Goal: Find contact information: Find contact information

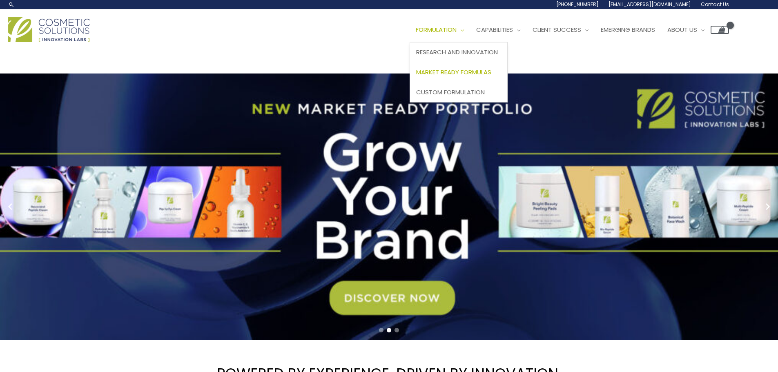
click at [416, 76] on span "Market Ready Formulas" at bounding box center [453, 72] width 75 height 9
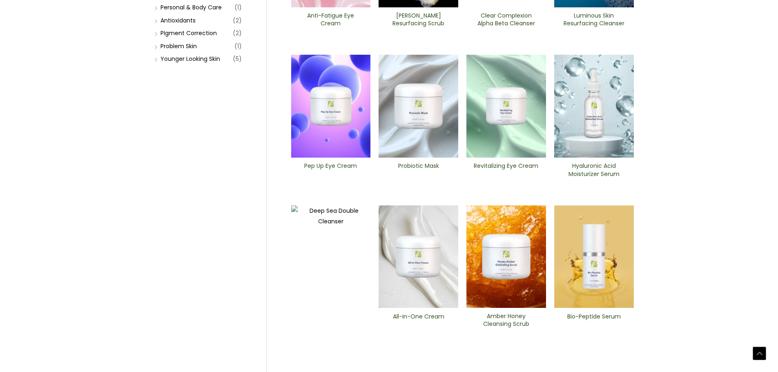
scroll to position [245, 0]
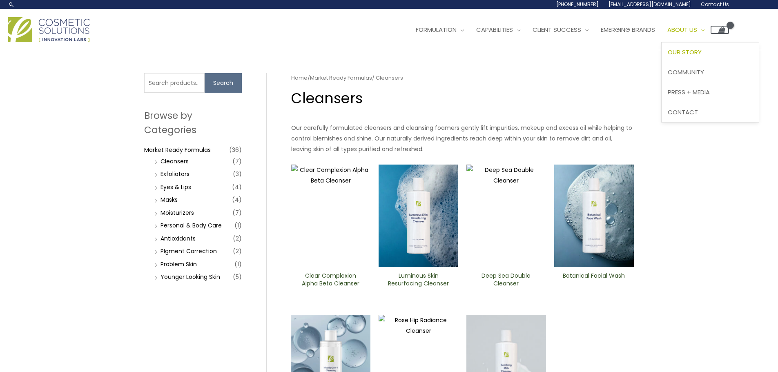
click at [668, 56] on span "Our Story" at bounding box center [685, 52] width 34 height 9
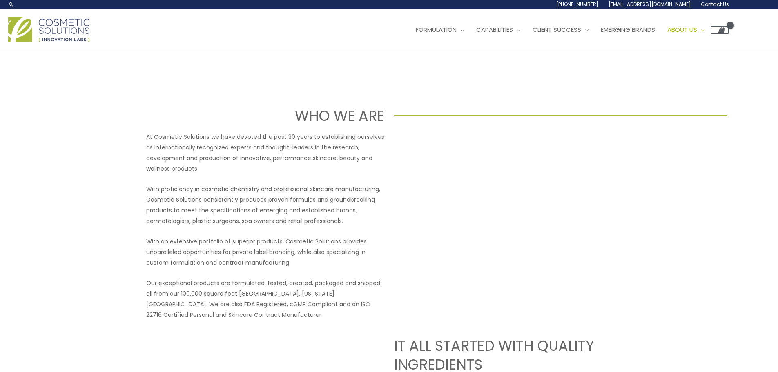
click at [0, 0] on span "Contact Us" at bounding box center [0, 0] width 0 height 0
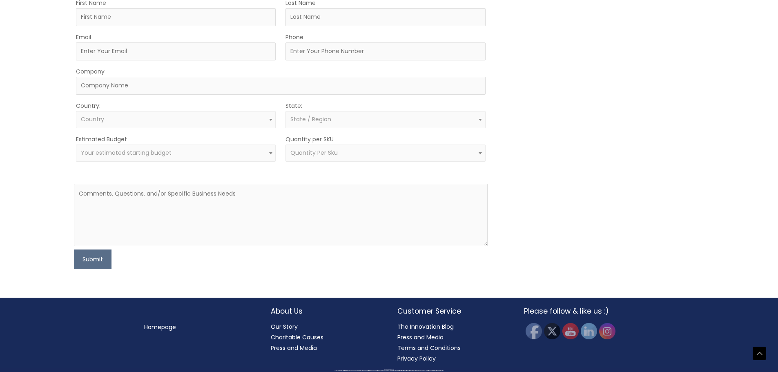
scroll to position [454, 0]
